Goal: Task Accomplishment & Management: Use online tool/utility

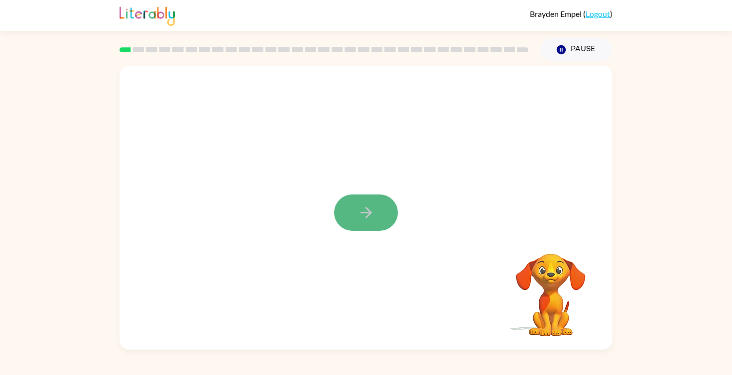
click at [370, 200] on button "button" at bounding box center [366, 213] width 64 height 36
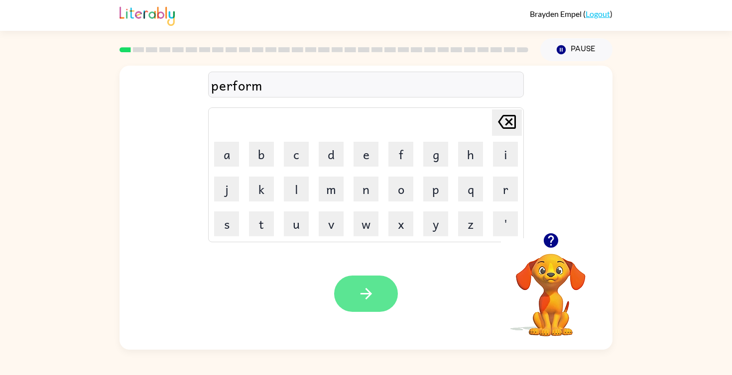
click at [359, 300] on icon "button" at bounding box center [365, 293] width 17 height 17
click at [359, 298] on icon "button" at bounding box center [365, 293] width 17 height 17
click at [366, 282] on button "button" at bounding box center [366, 294] width 64 height 36
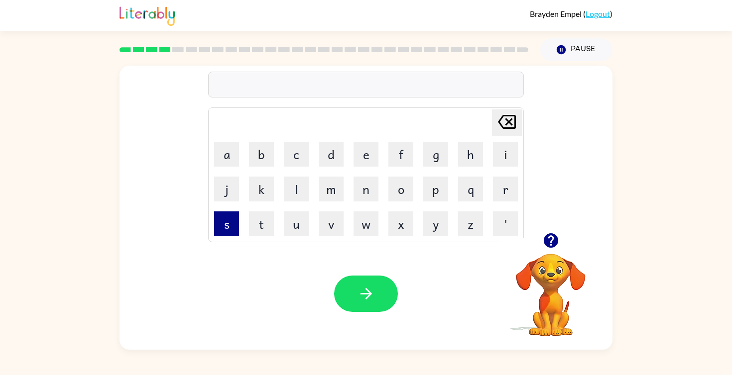
click at [220, 225] on button "s" at bounding box center [226, 224] width 25 height 25
click at [292, 153] on button "c" at bounding box center [296, 154] width 25 height 25
click at [513, 198] on button "r" at bounding box center [505, 189] width 25 height 25
click at [362, 165] on button "e" at bounding box center [365, 154] width 25 height 25
click at [356, 217] on button "w" at bounding box center [365, 224] width 25 height 25
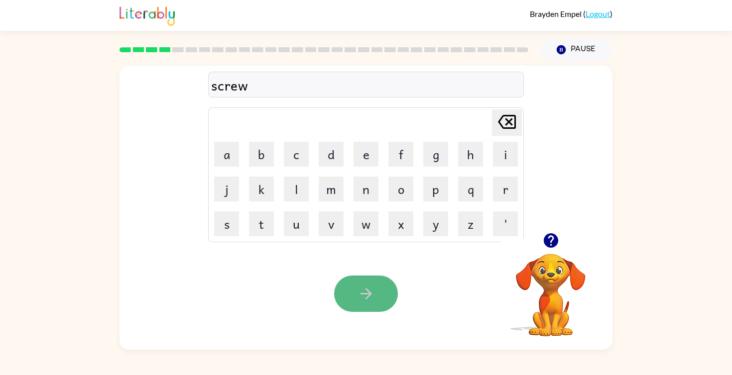
click at [366, 288] on icon "button" at bounding box center [365, 293] width 17 height 17
click at [389, 291] on button "button" at bounding box center [366, 294] width 64 height 36
click at [389, 294] on button "button" at bounding box center [366, 294] width 64 height 36
click at [380, 302] on button "button" at bounding box center [366, 294] width 64 height 36
click at [363, 295] on icon "button" at bounding box center [365, 293] width 11 height 11
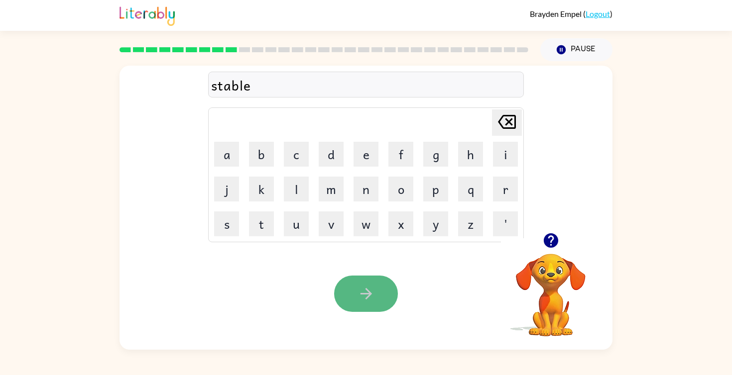
click at [364, 297] on icon "button" at bounding box center [365, 293] width 17 height 17
click at [375, 294] on button "button" at bounding box center [366, 294] width 64 height 36
click at [375, 298] on button "button" at bounding box center [366, 294] width 64 height 36
click at [375, 299] on button "button" at bounding box center [366, 294] width 64 height 36
click at [378, 301] on button "button" at bounding box center [366, 294] width 64 height 36
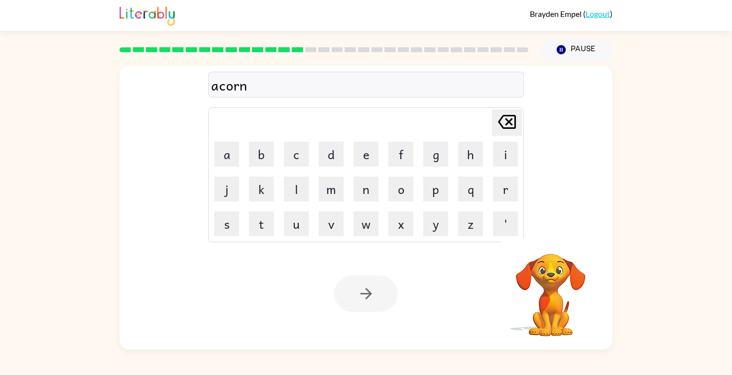
click at [378, 301] on div at bounding box center [366, 294] width 64 height 36
click at [378, 301] on button "button" at bounding box center [366, 294] width 64 height 36
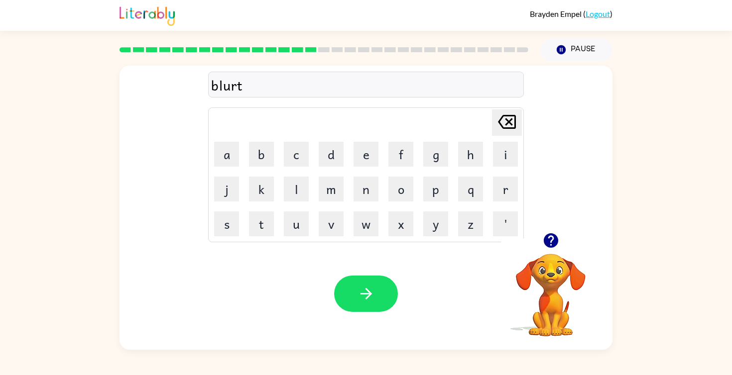
click at [378, 301] on button "button" at bounding box center [366, 294] width 64 height 36
click at [379, 307] on button "button" at bounding box center [366, 294] width 64 height 36
click at [384, 307] on button "button" at bounding box center [366, 294] width 64 height 36
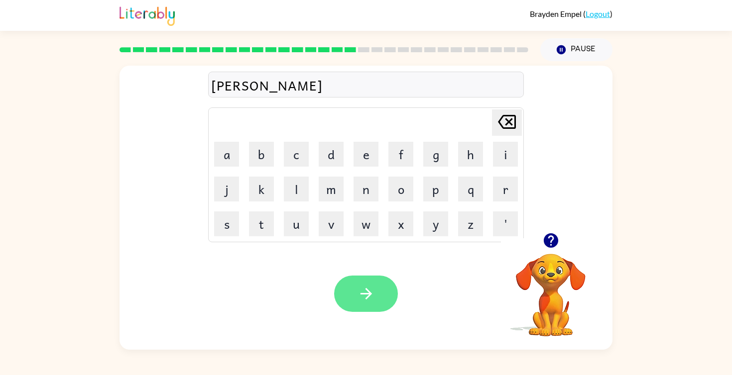
click at [385, 307] on button "button" at bounding box center [366, 294] width 64 height 36
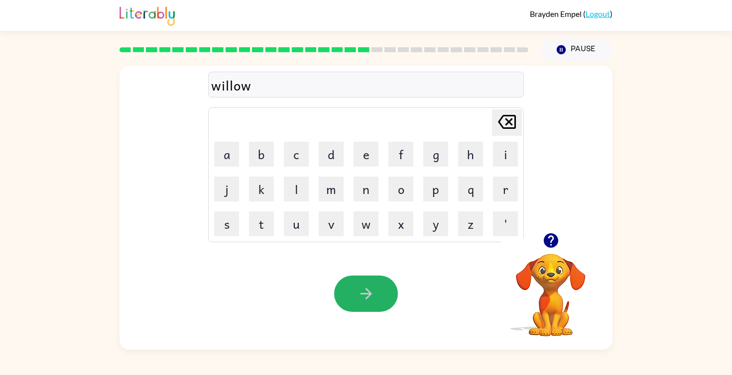
drag, startPoint x: 385, startPoint y: 307, endPoint x: 394, endPoint y: 307, distance: 9.0
click at [388, 307] on button "button" at bounding box center [366, 294] width 64 height 36
click at [395, 307] on div at bounding box center [366, 294] width 64 height 36
click at [348, 285] on button "button" at bounding box center [366, 294] width 64 height 36
drag, startPoint x: 348, startPoint y: 285, endPoint x: 350, endPoint y: 293, distance: 8.2
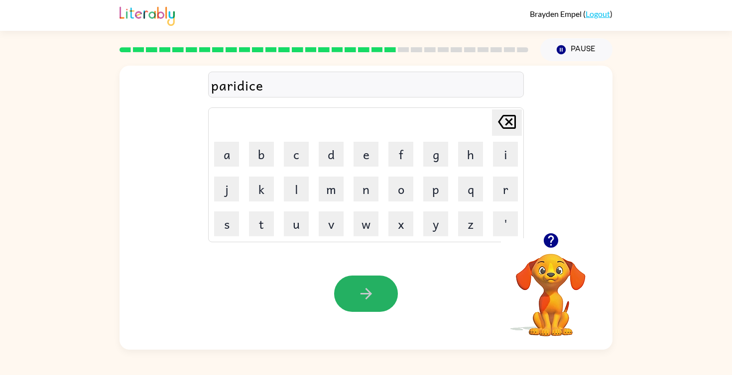
click at [350, 288] on button "button" at bounding box center [366, 294] width 64 height 36
click at [350, 293] on button "button" at bounding box center [366, 294] width 64 height 36
click at [352, 294] on button "button" at bounding box center [366, 294] width 64 height 36
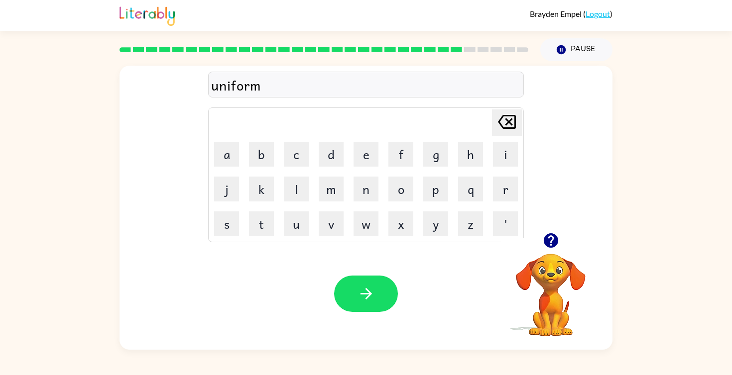
drag, startPoint x: 356, startPoint y: 294, endPoint x: 364, endPoint y: 294, distance: 8.0
click at [359, 294] on button "button" at bounding box center [366, 294] width 64 height 36
click at [364, 294] on icon "button" at bounding box center [365, 293] width 11 height 11
click at [365, 294] on icon "button" at bounding box center [365, 293] width 11 height 11
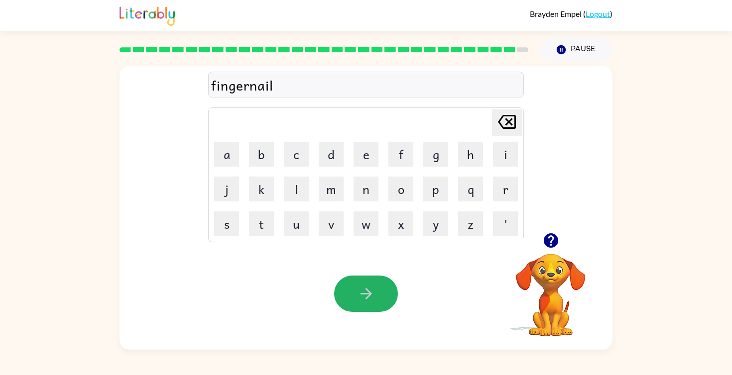
click at [367, 294] on icon "button" at bounding box center [365, 293] width 11 height 11
